Goal: Information Seeking & Learning: Learn about a topic

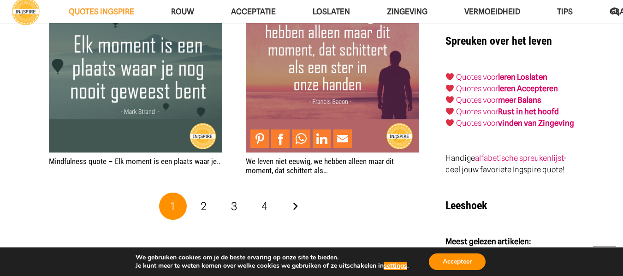
scroll to position [1658, 0]
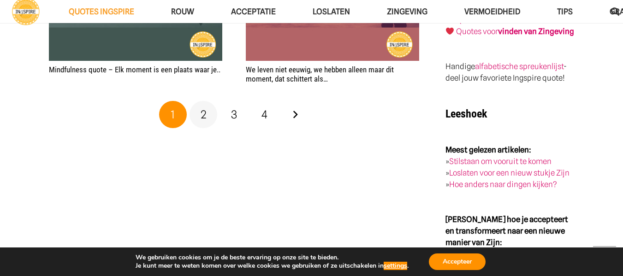
click at [200, 115] on span "2" at bounding box center [203, 114] width 6 height 13
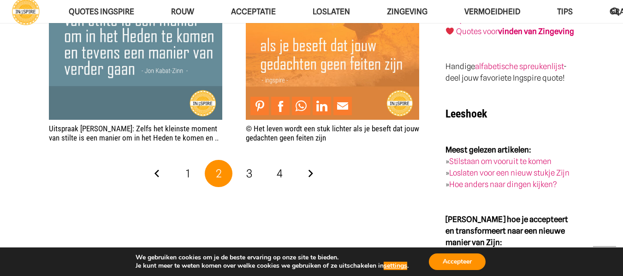
scroll to position [1659, 0]
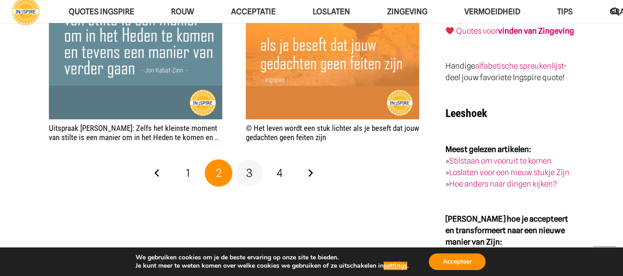
click at [246, 176] on span "3" at bounding box center [249, 172] width 6 height 13
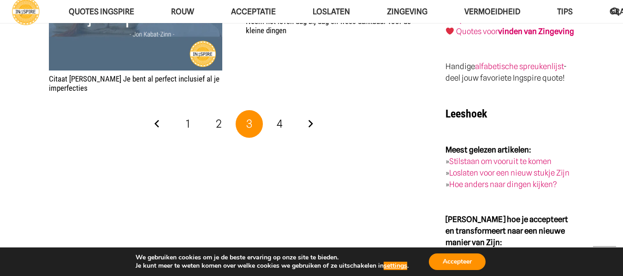
scroll to position [1659, 0]
click at [279, 120] on span "4" at bounding box center [279, 123] width 6 height 13
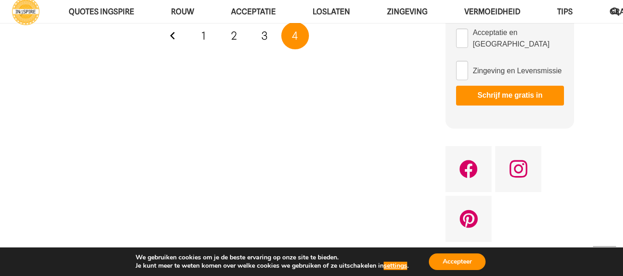
scroll to position [645, 0]
